Goal: Task Accomplishment & Management: Manage account settings

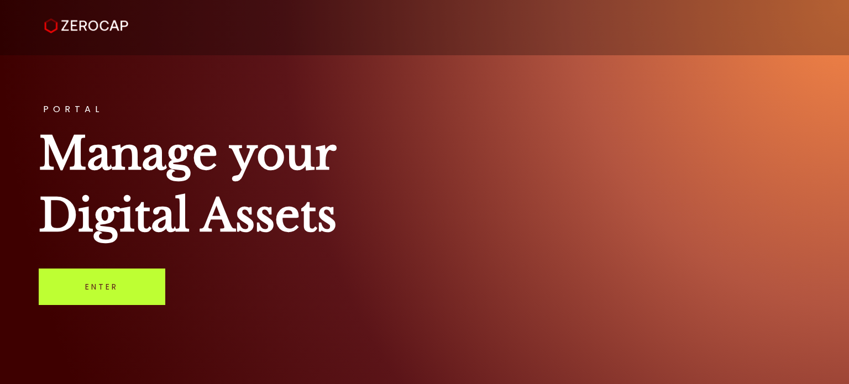
click at [151, 295] on link "Enter" at bounding box center [102, 287] width 127 height 36
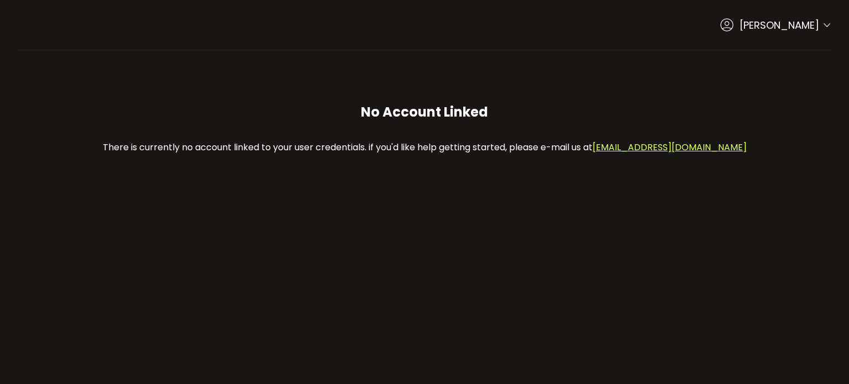
click at [330, 149] on p "There is currently no account linked to your user credentials. if you'd like he…" at bounding box center [424, 147] width 758 height 25
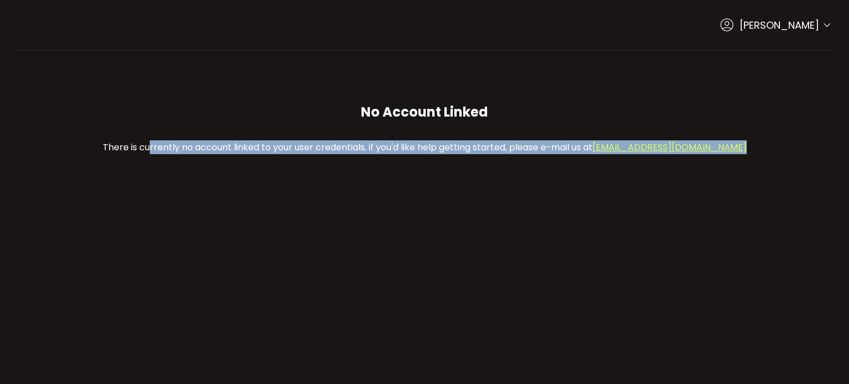
click at [330, 149] on p "There is currently no account linked to your user credentials. if you'd like he…" at bounding box center [424, 147] width 758 height 25
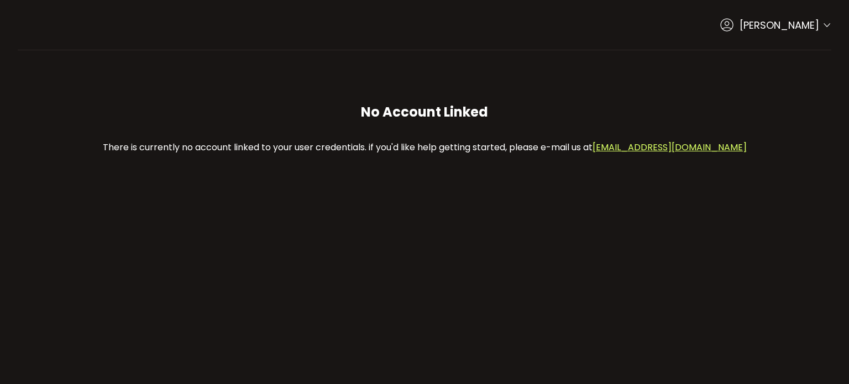
click at [351, 143] on p "There is currently no account linked to your user credentials. if you'd like he…" at bounding box center [424, 147] width 758 height 25
click at [782, 22] on span "[PERSON_NAME]" at bounding box center [779, 25] width 80 height 15
click at [826, 26] on icon at bounding box center [826, 25] width 9 height 9
click at [720, 25] on icon at bounding box center [727, 25] width 14 height 14
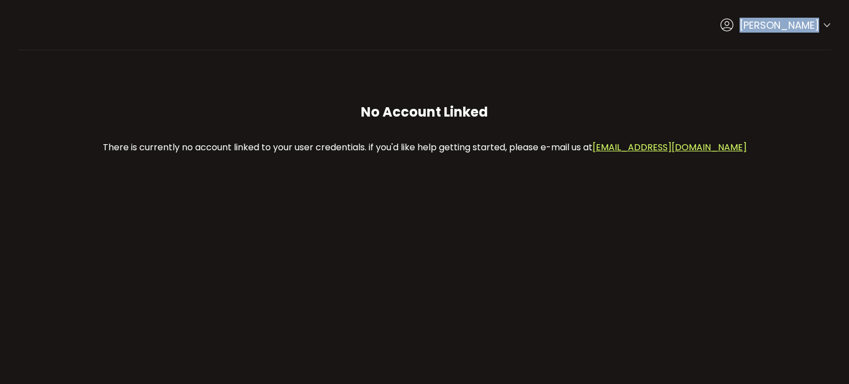
click at [720, 25] on icon at bounding box center [727, 25] width 14 height 14
click at [831, 23] on header "PDF is being processed and will download to your computer Buy Power 0.00 Verify…" at bounding box center [424, 25] width 849 height 50
click at [824, 26] on icon at bounding box center [826, 25] width 9 height 9
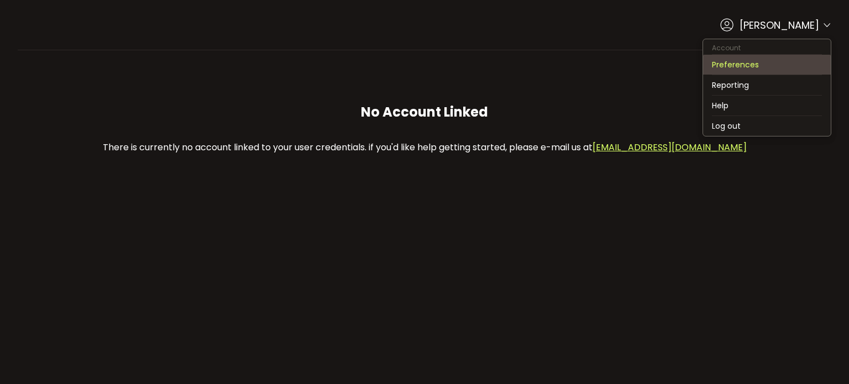
click at [779, 70] on li "Preferences" at bounding box center [767, 65] width 128 height 20
